Goal: Navigation & Orientation: Find specific page/section

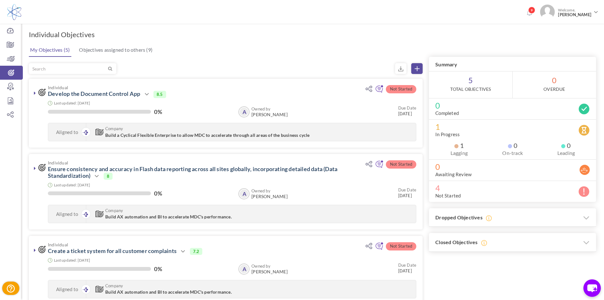
click at [226, 60] on div "My Objectives (5) Objectives assigned to others (9) Not Started Individual Deve…" at bounding box center [313, 278] width 568 height 472
click at [11, 72] on icon at bounding box center [11, 72] width 23 height 6
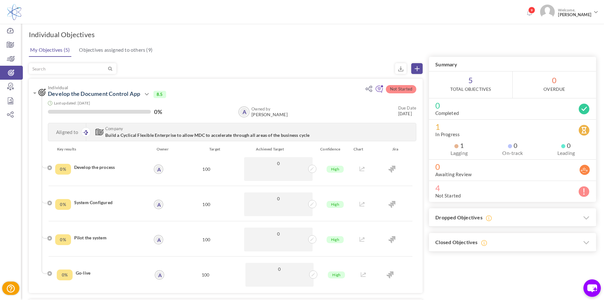
click at [207, 52] on div "My Objectives (5) Objectives assigned to others (9)" at bounding box center [312, 49] width 569 height 15
click at [34, 94] on icon at bounding box center [34, 92] width 3 height 5
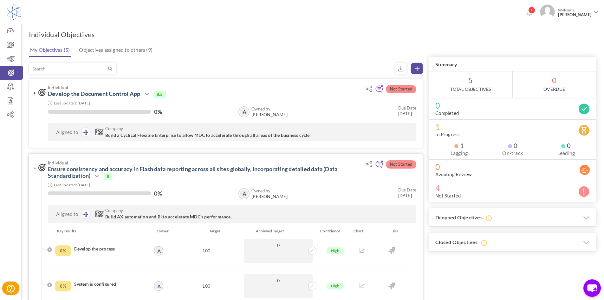
click at [31, 162] on div "Individual Ensure consistency and accuracy in Flash data reporting across all s…" at bounding box center [226, 191] width 394 height 74
click at [34, 167] on icon at bounding box center [34, 168] width 3 height 5
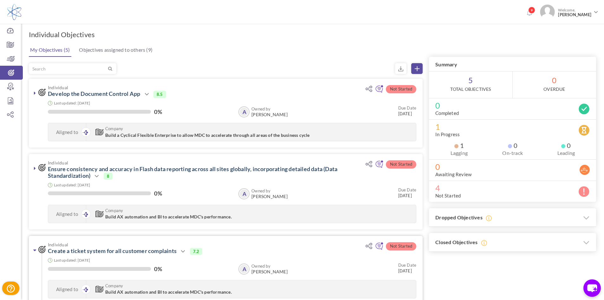
click at [33, 252] on link at bounding box center [35, 250] width 6 height 6
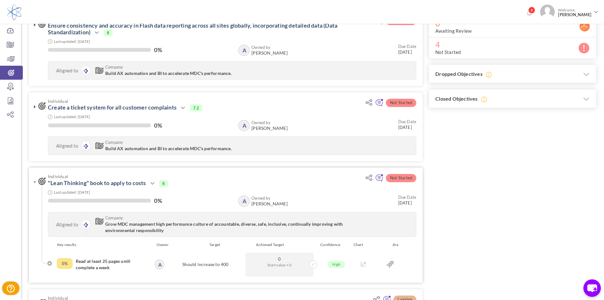
scroll to position [159, 0]
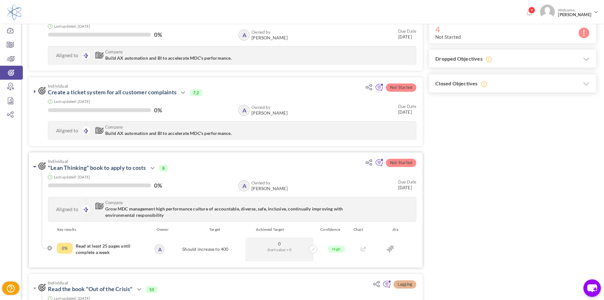
click at [33, 165] on link at bounding box center [35, 166] width 6 height 6
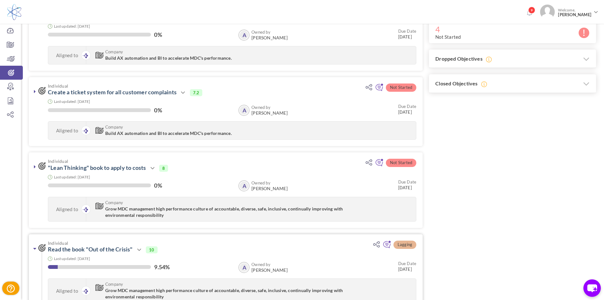
click at [35, 247] on icon at bounding box center [34, 248] width 3 height 5
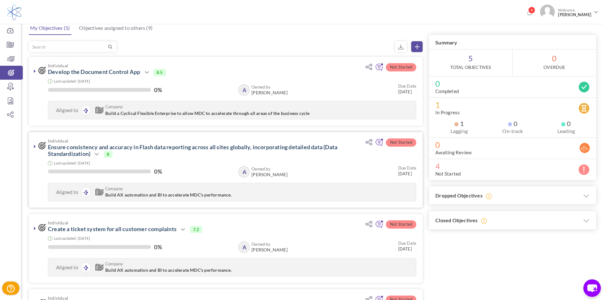
scroll to position [0, 0]
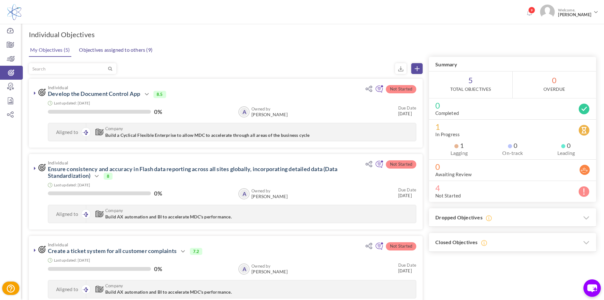
click at [138, 51] on link "Objectives assigned to others (9)" at bounding box center [115, 49] width 77 height 13
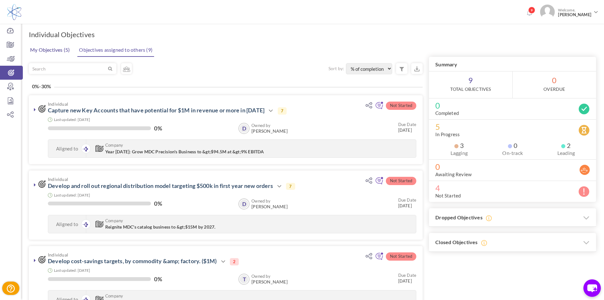
click at [58, 49] on link "My Objectives (5)" at bounding box center [50, 49] width 43 height 13
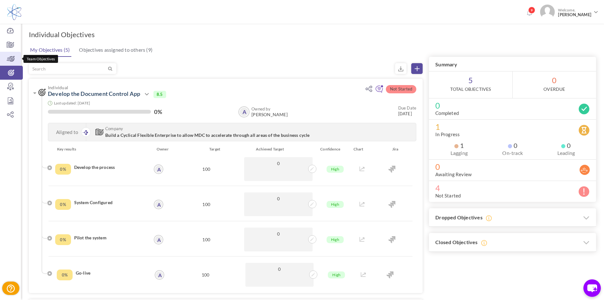
click at [11, 62] on link "Team Objectives" at bounding box center [10, 59] width 21 height 14
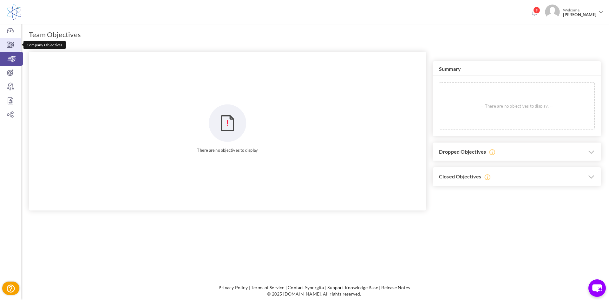
click at [8, 50] on link "Company Objectives" at bounding box center [10, 45] width 21 height 14
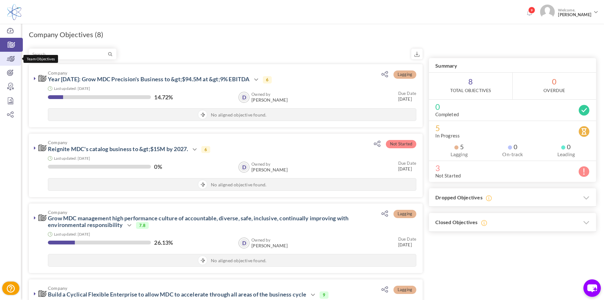
click at [14, 61] on icon at bounding box center [10, 59] width 21 height 6
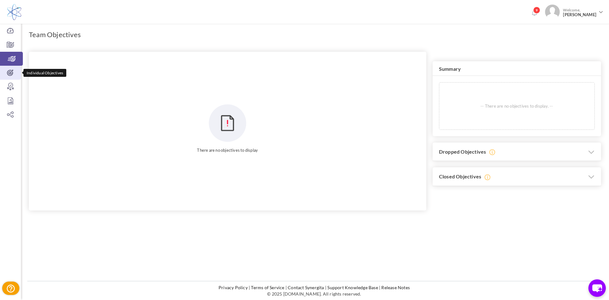
click at [16, 76] on icon at bounding box center [10, 72] width 21 height 6
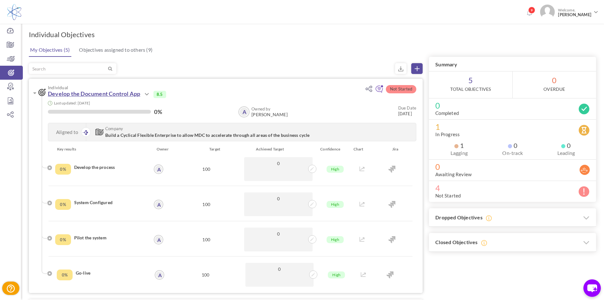
click at [57, 94] on link "Develop the Document Control App" at bounding box center [94, 93] width 92 height 7
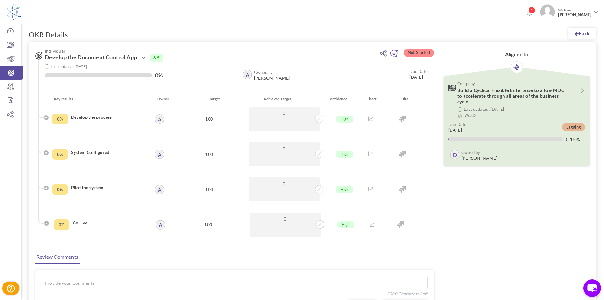
click at [568, 32] on link "Back" at bounding box center [582, 33] width 28 height 11
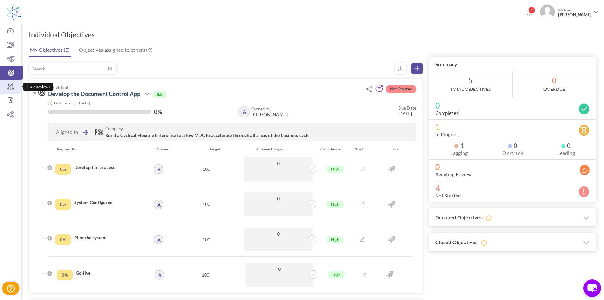
click at [5, 88] on icon at bounding box center [10, 86] width 21 height 6
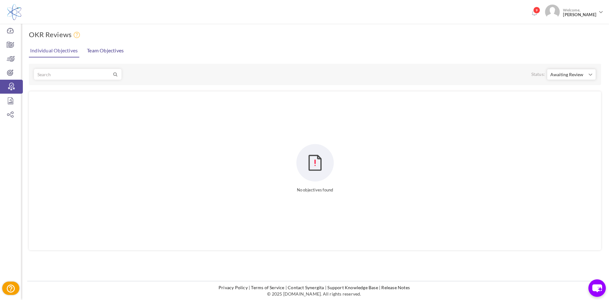
click at [101, 49] on link "Team Objectives" at bounding box center [105, 50] width 40 height 13
click at [14, 99] on icon at bounding box center [10, 100] width 21 height 6
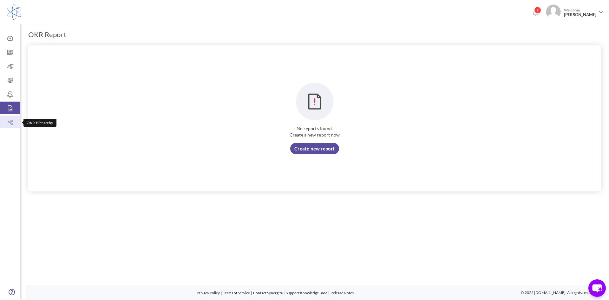
click at [12, 119] on icon at bounding box center [10, 122] width 20 height 6
